Goal: Information Seeking & Learning: Learn about a topic

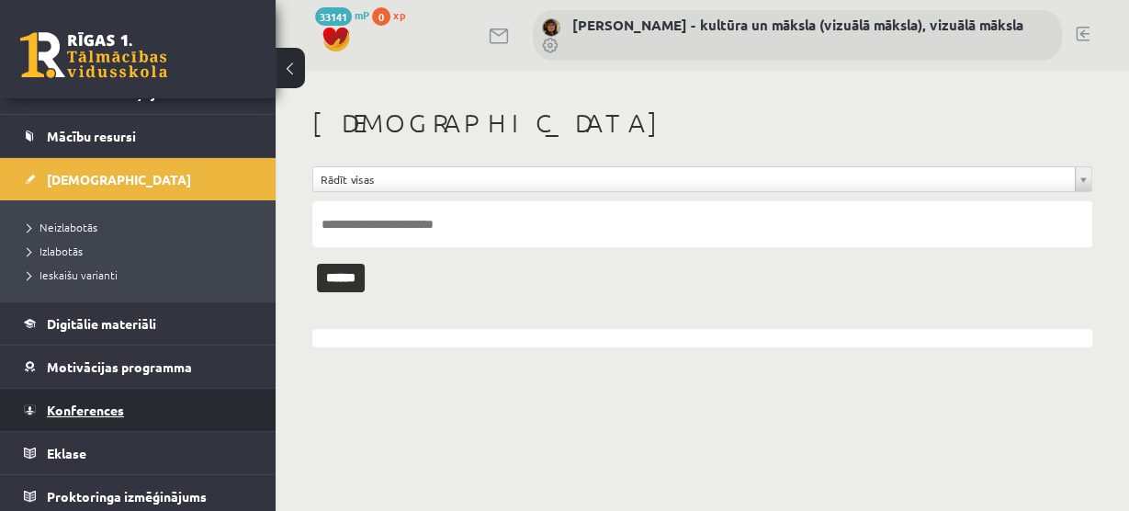
scroll to position [159, 0]
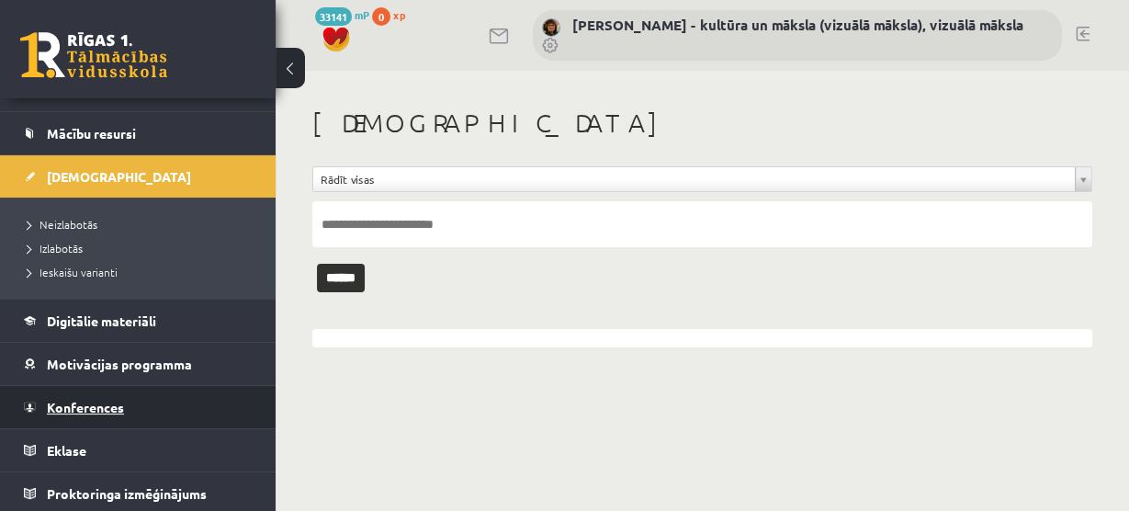
click at [114, 408] on span "Konferences" at bounding box center [85, 407] width 77 height 17
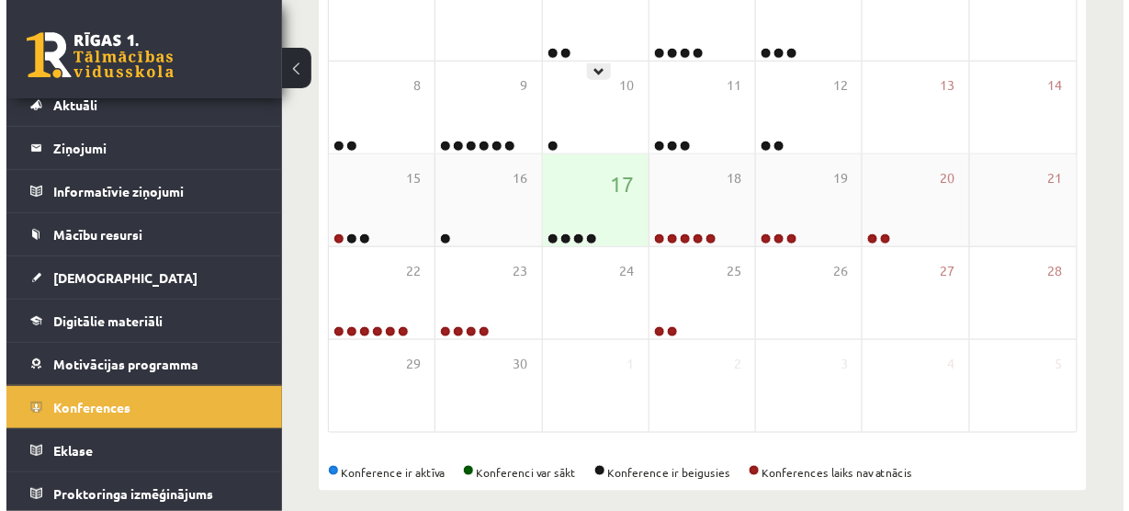
scroll to position [415, 0]
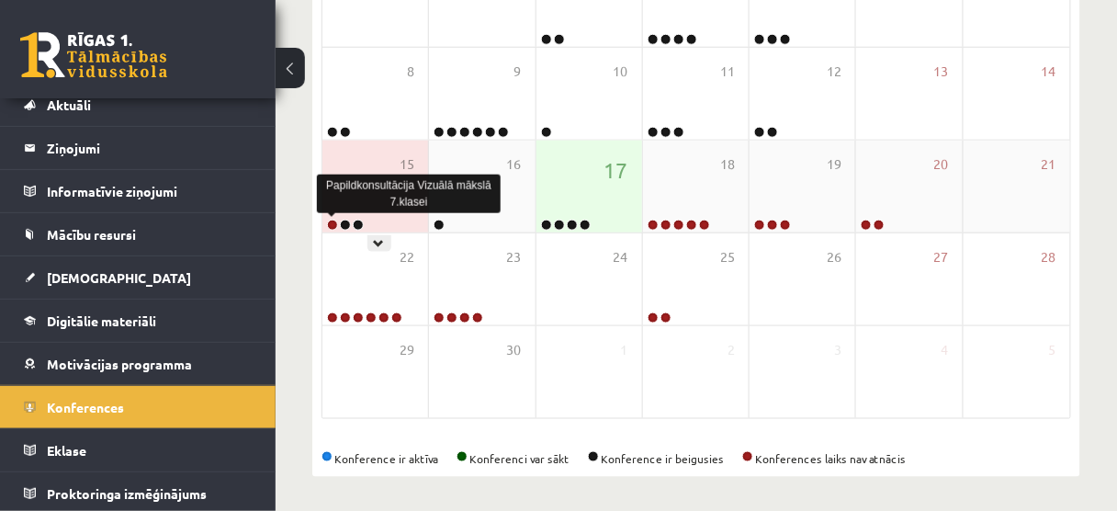
click at [331, 221] on link at bounding box center [332, 224] width 11 height 11
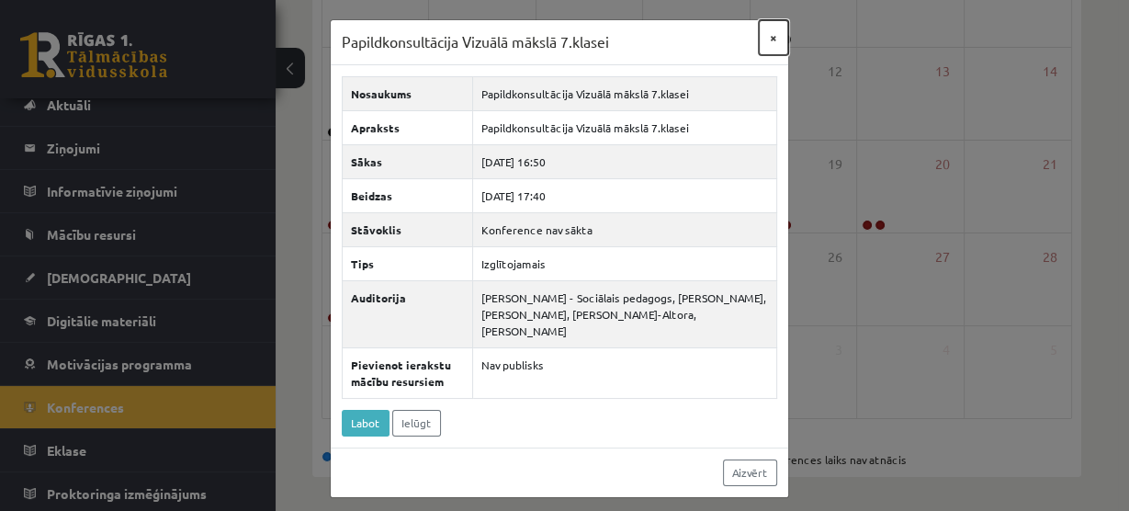
click at [763, 35] on button "×" at bounding box center [773, 37] width 29 height 35
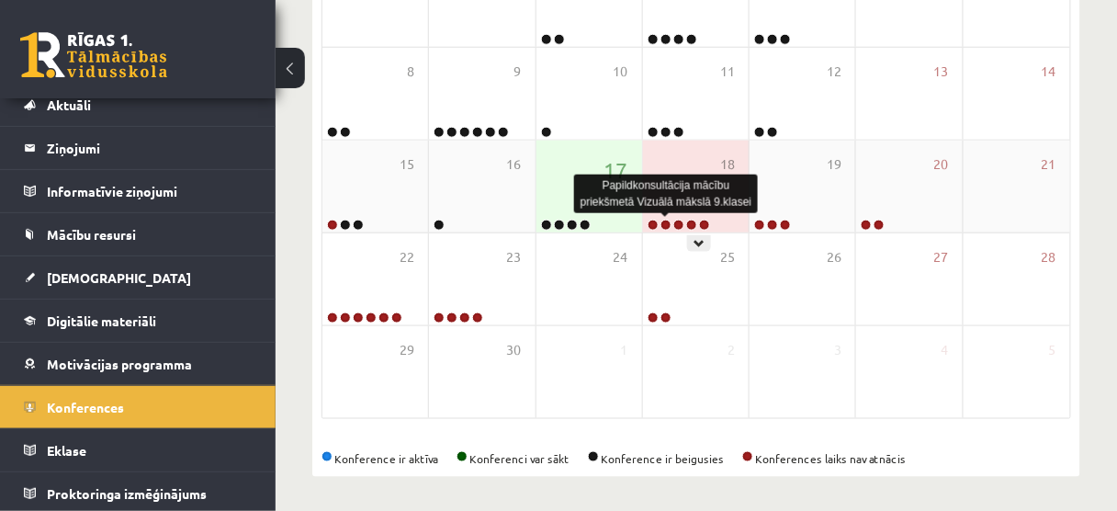
click at [663, 221] on link at bounding box center [665, 224] width 11 height 11
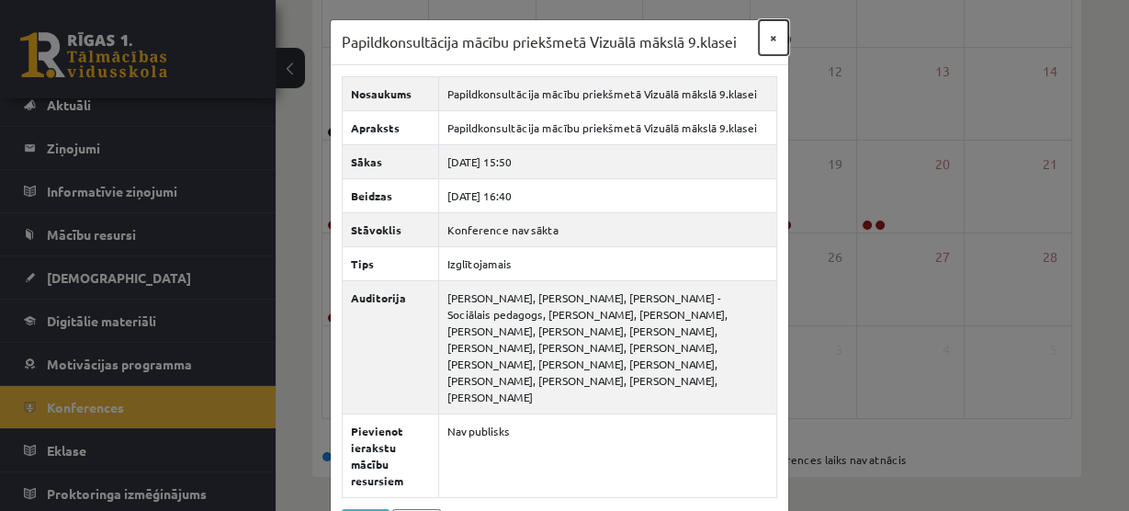
click at [764, 35] on button "×" at bounding box center [773, 37] width 29 height 35
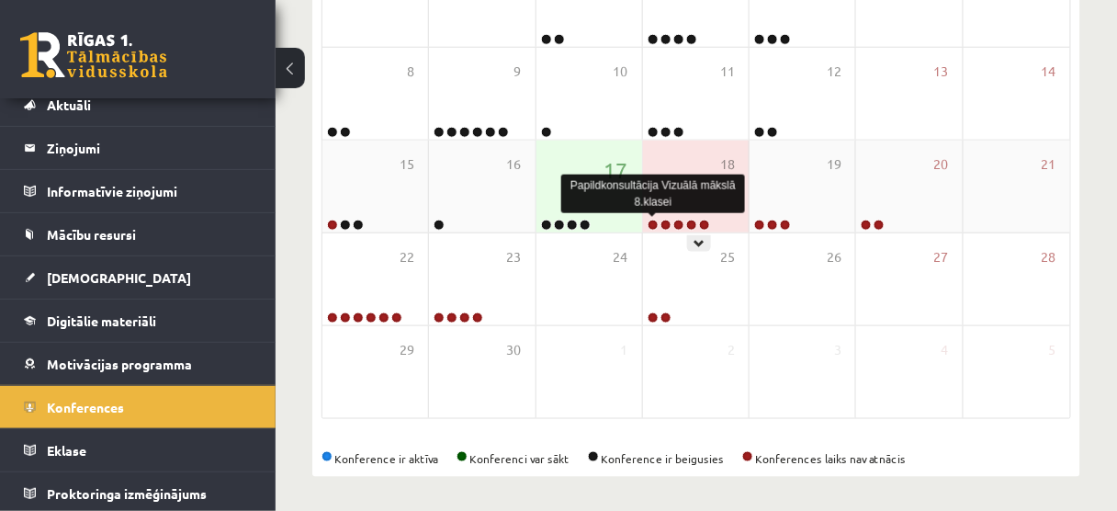
click at [651, 221] on link at bounding box center [652, 224] width 11 height 11
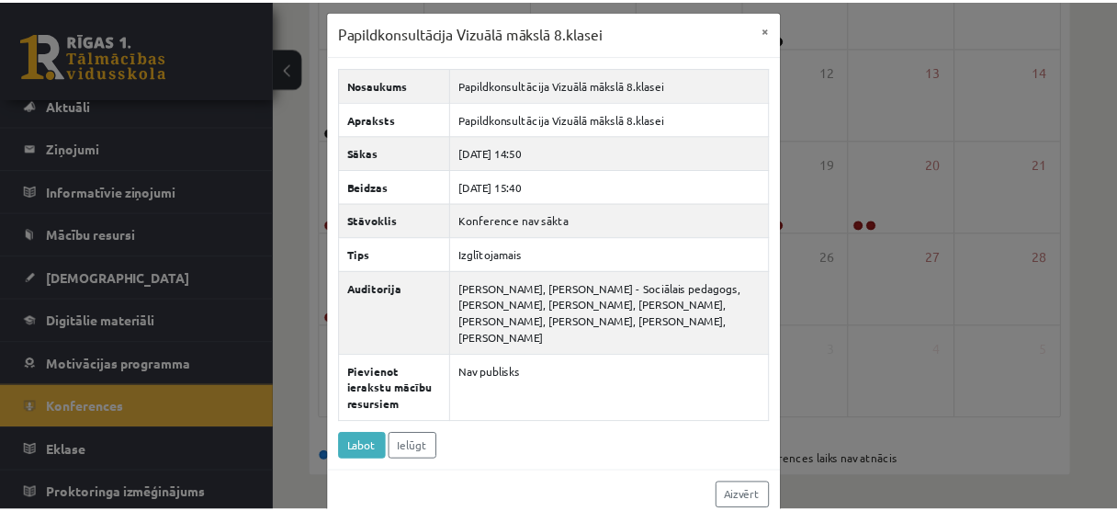
scroll to position [0, 0]
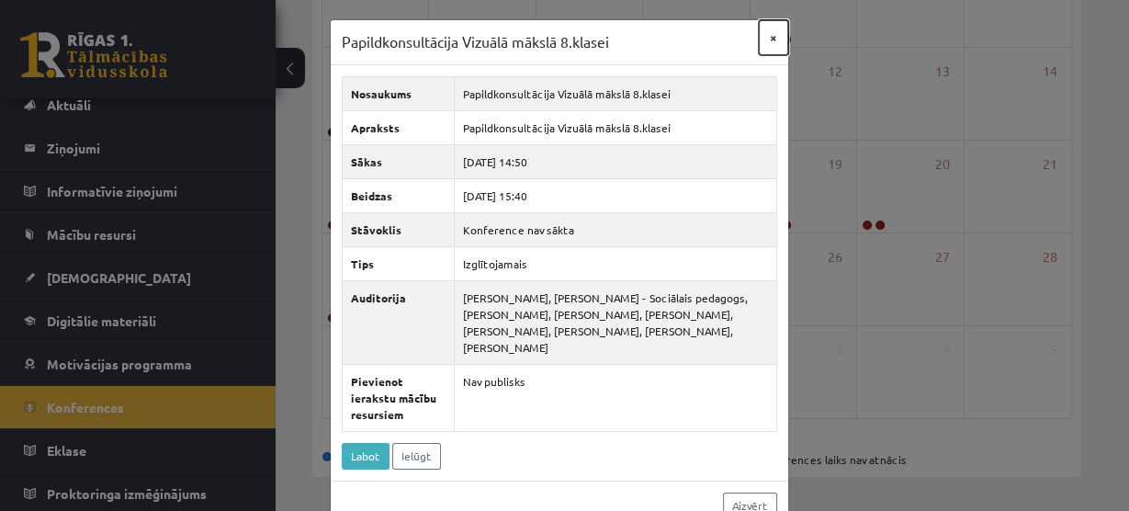
click at [770, 35] on button "×" at bounding box center [773, 37] width 29 height 35
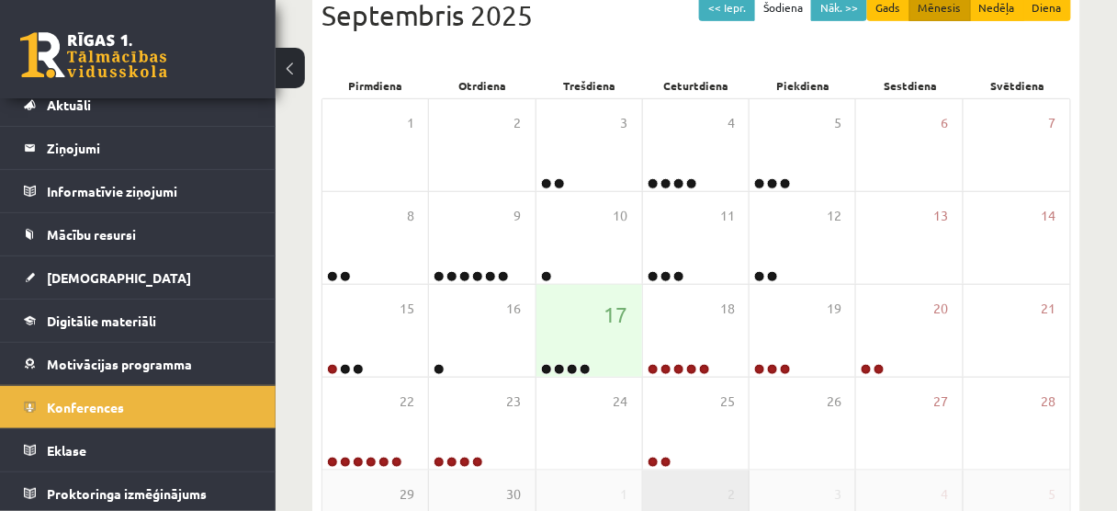
scroll to position [268, 0]
